Goal: Task Accomplishment & Management: Manage account settings

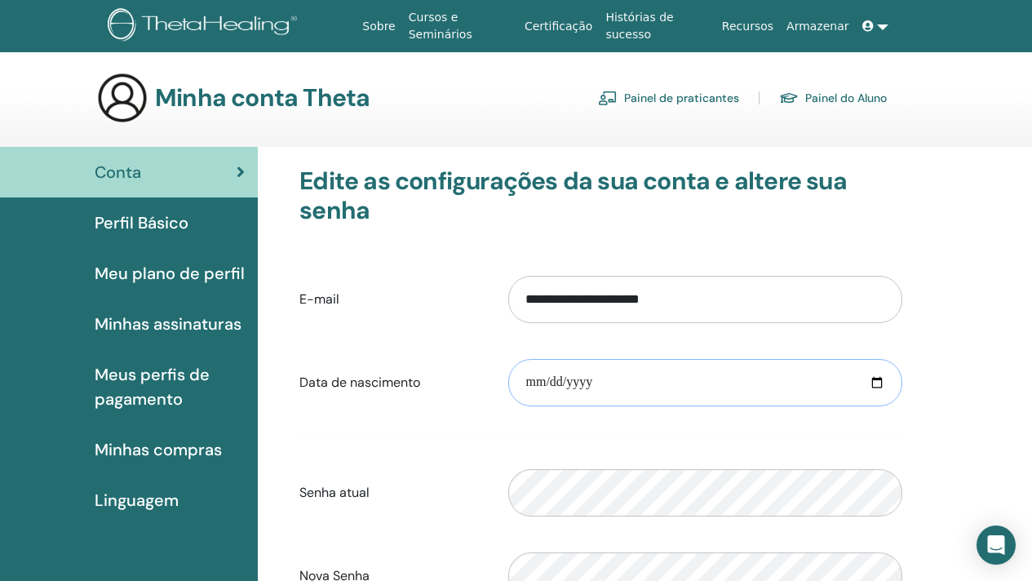
click at [542, 389] on input "date" at bounding box center [705, 382] width 394 height 47
type input "**********"
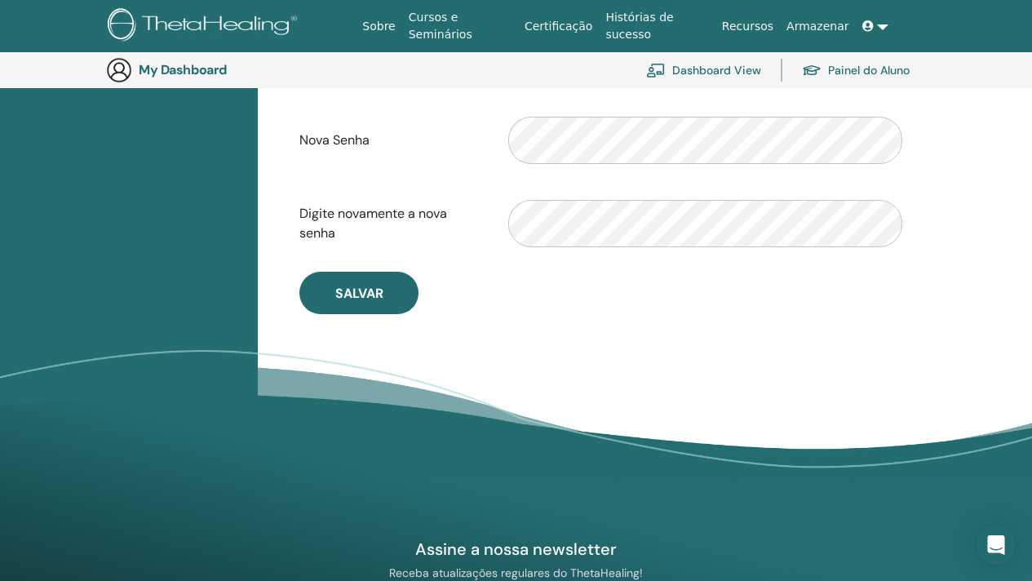
scroll to position [476, 0]
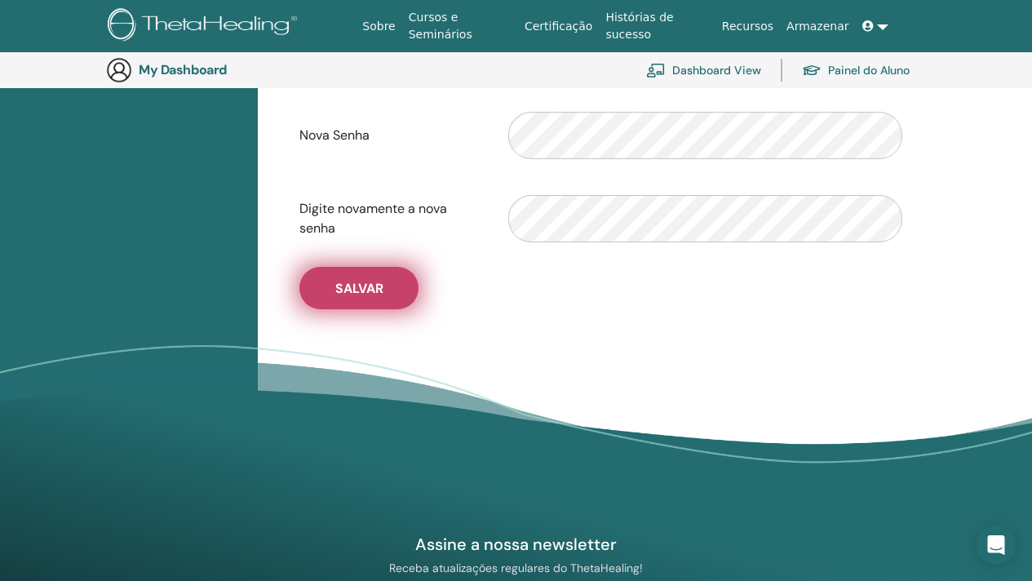
click at [382, 302] on button "Salvar" at bounding box center [358, 288] width 119 height 42
click at [321, 308] on button "Salvar" at bounding box center [358, 288] width 119 height 42
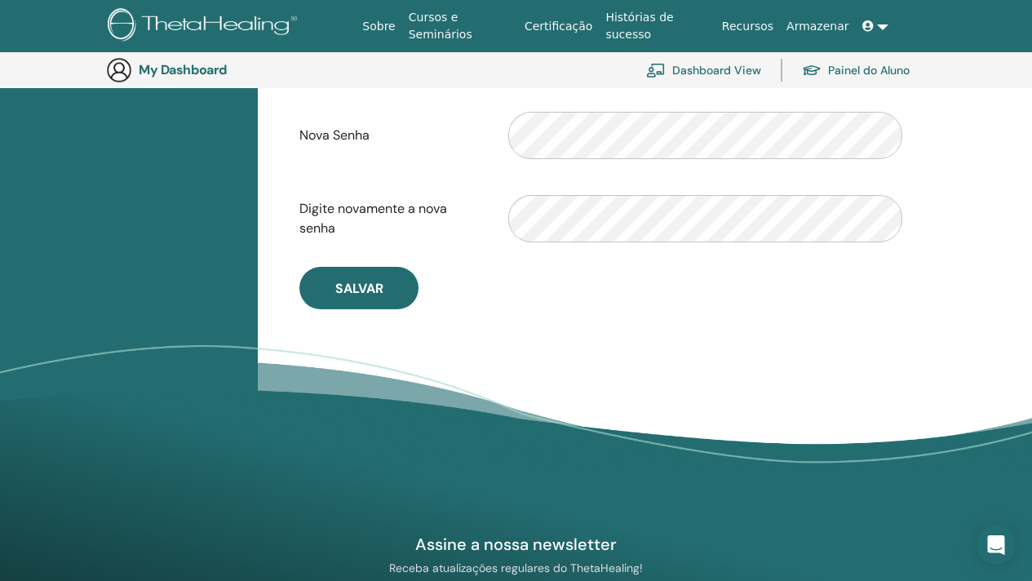
click at [885, 26] on link at bounding box center [875, 26] width 39 height 30
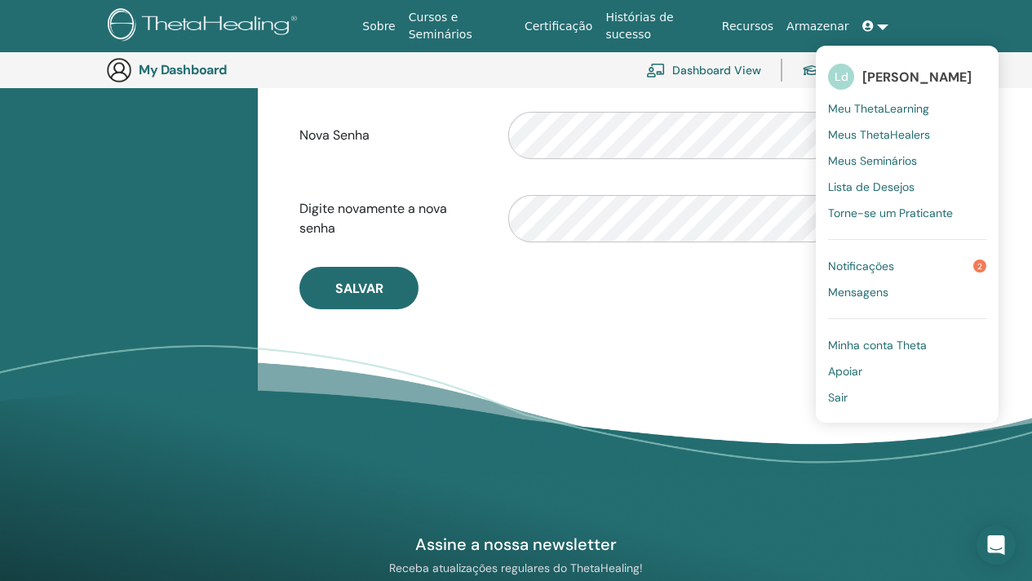
click at [837, 391] on span "Sair" at bounding box center [838, 397] width 20 height 15
